Goal: Task Accomplishment & Management: Manage account settings

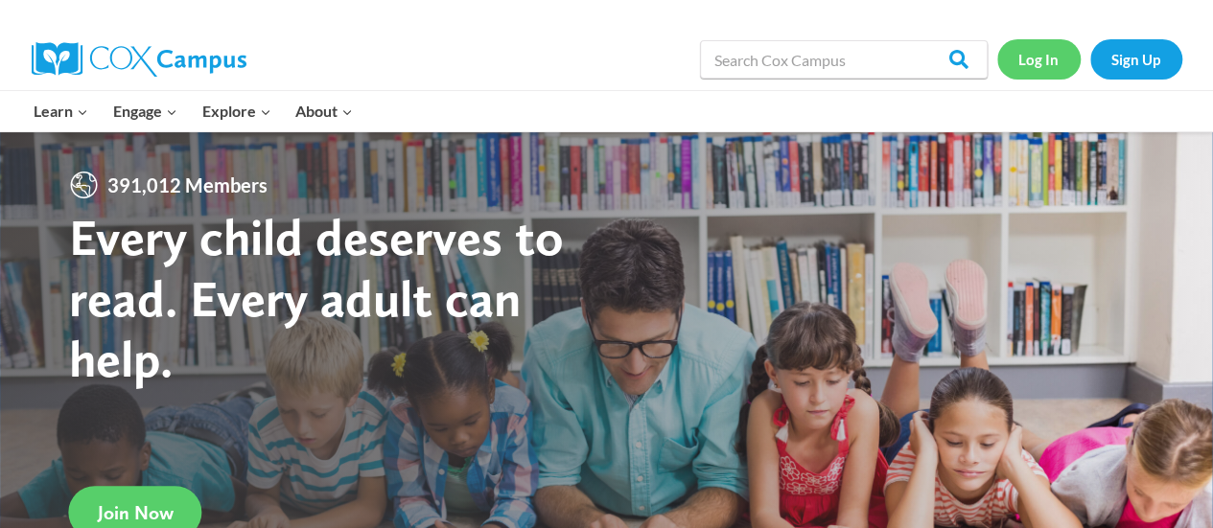
click at [1023, 47] on link "Log In" at bounding box center [1038, 58] width 83 height 39
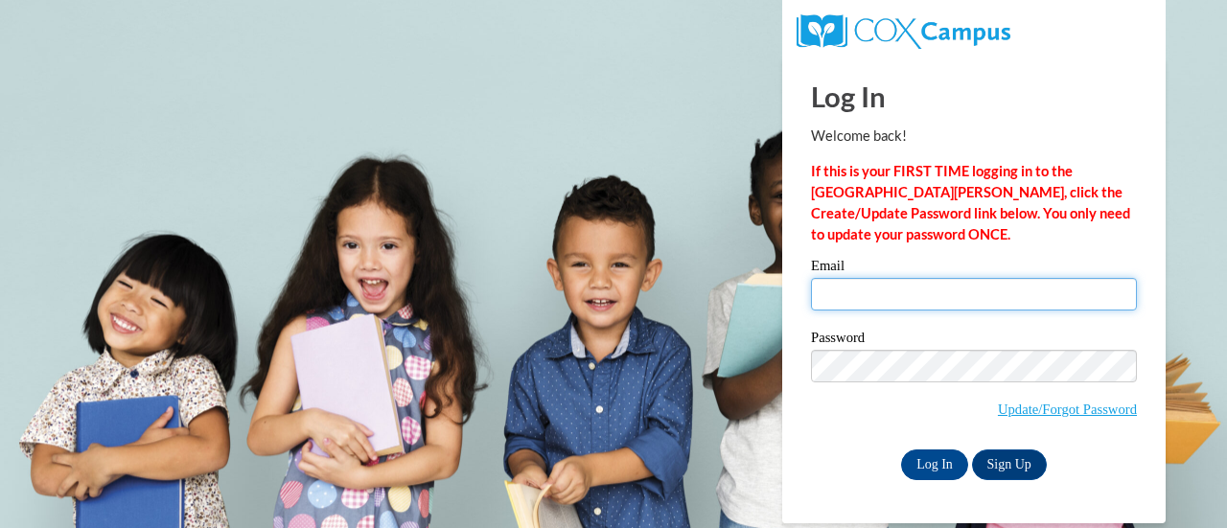
click at [928, 296] on input "Email" at bounding box center [974, 294] width 326 height 33
type input "ckinshaw@highlandschools.org"
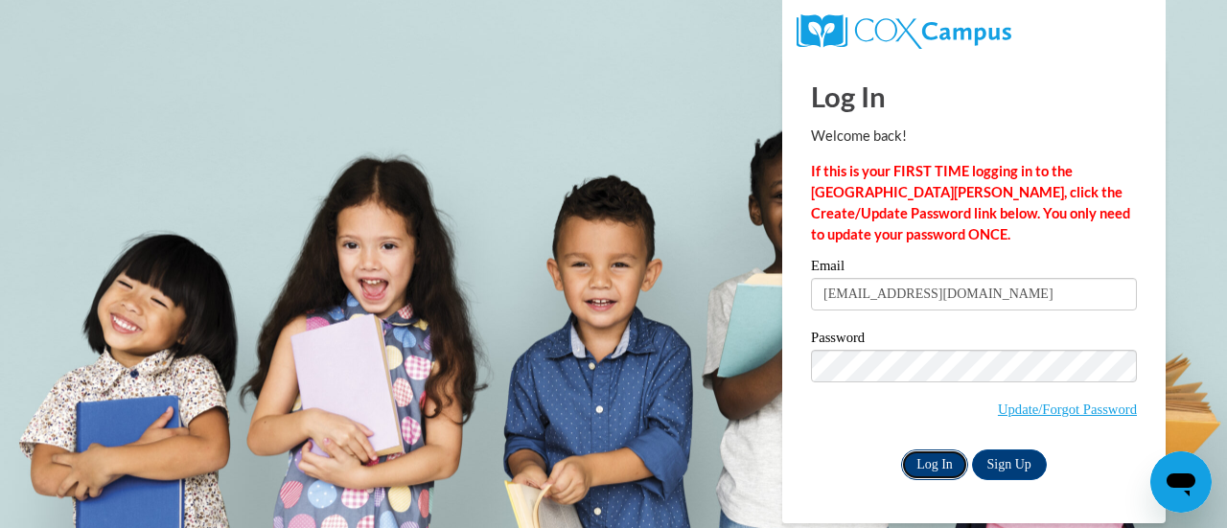
click at [947, 469] on input "Log In" at bounding box center [934, 465] width 67 height 31
